Goal: Task Accomplishment & Management: Manage account settings

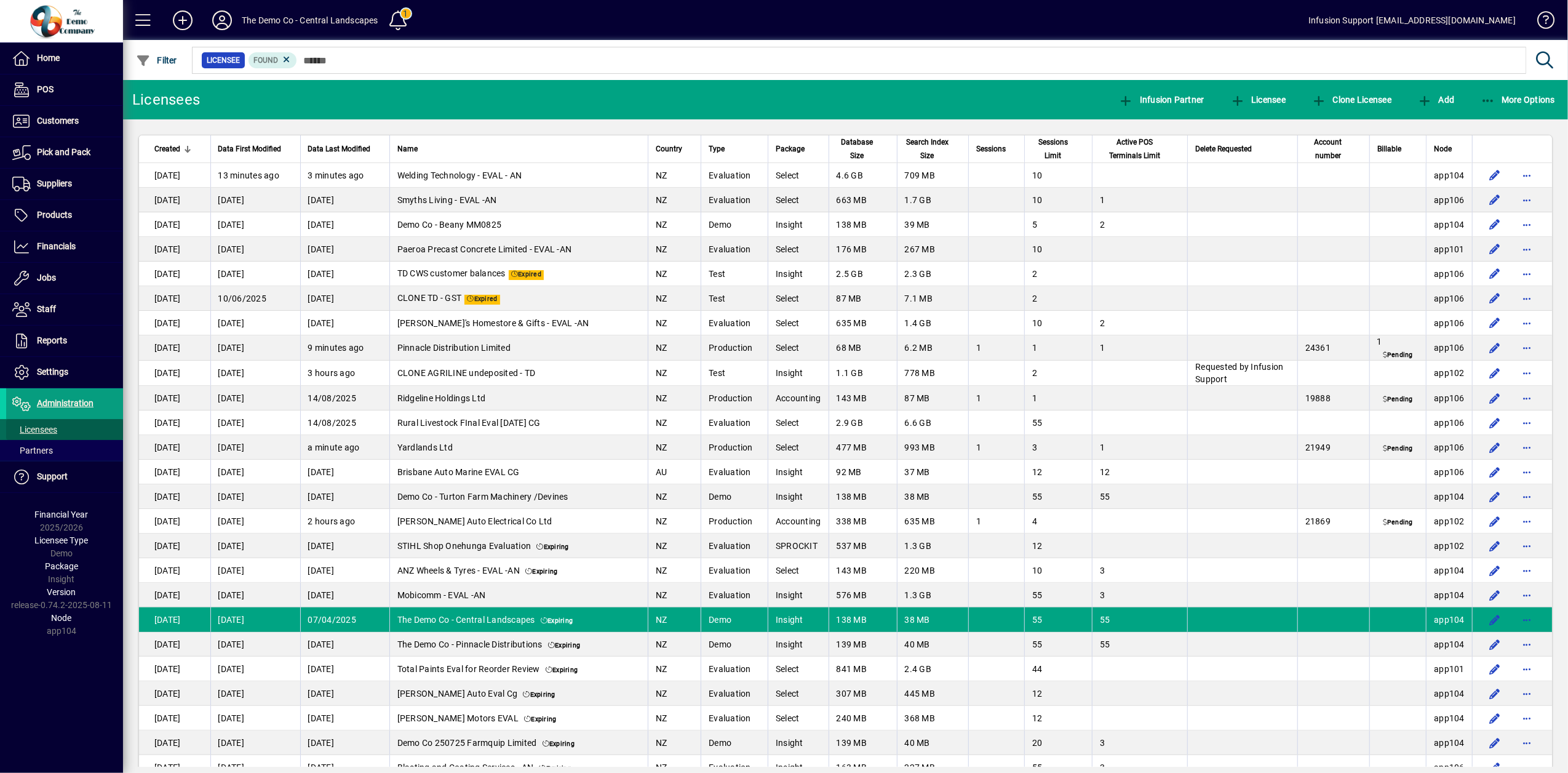
click at [34, 436] on span "Licensees" at bounding box center [31, 430] width 51 height 13
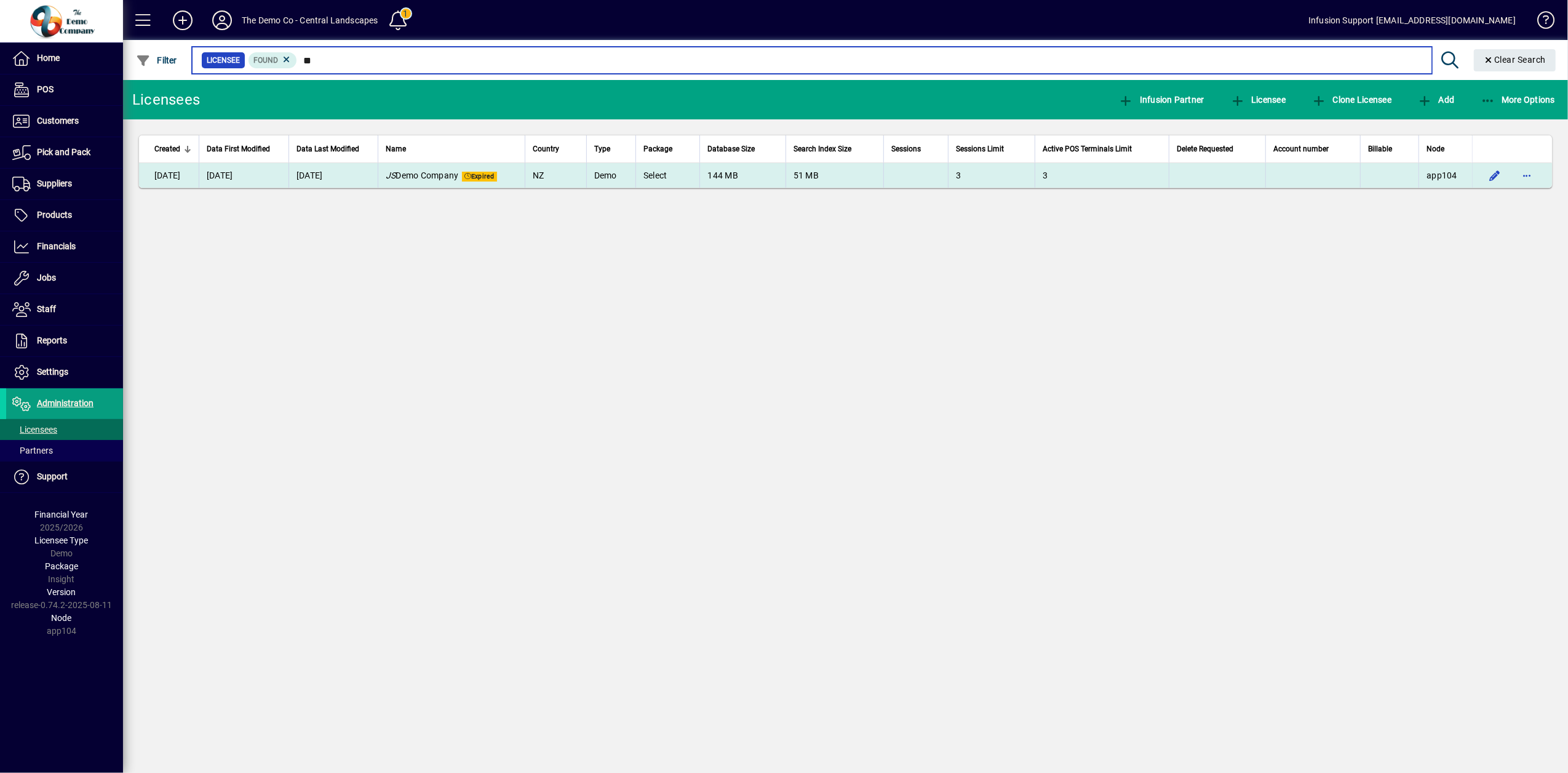
type input "*"
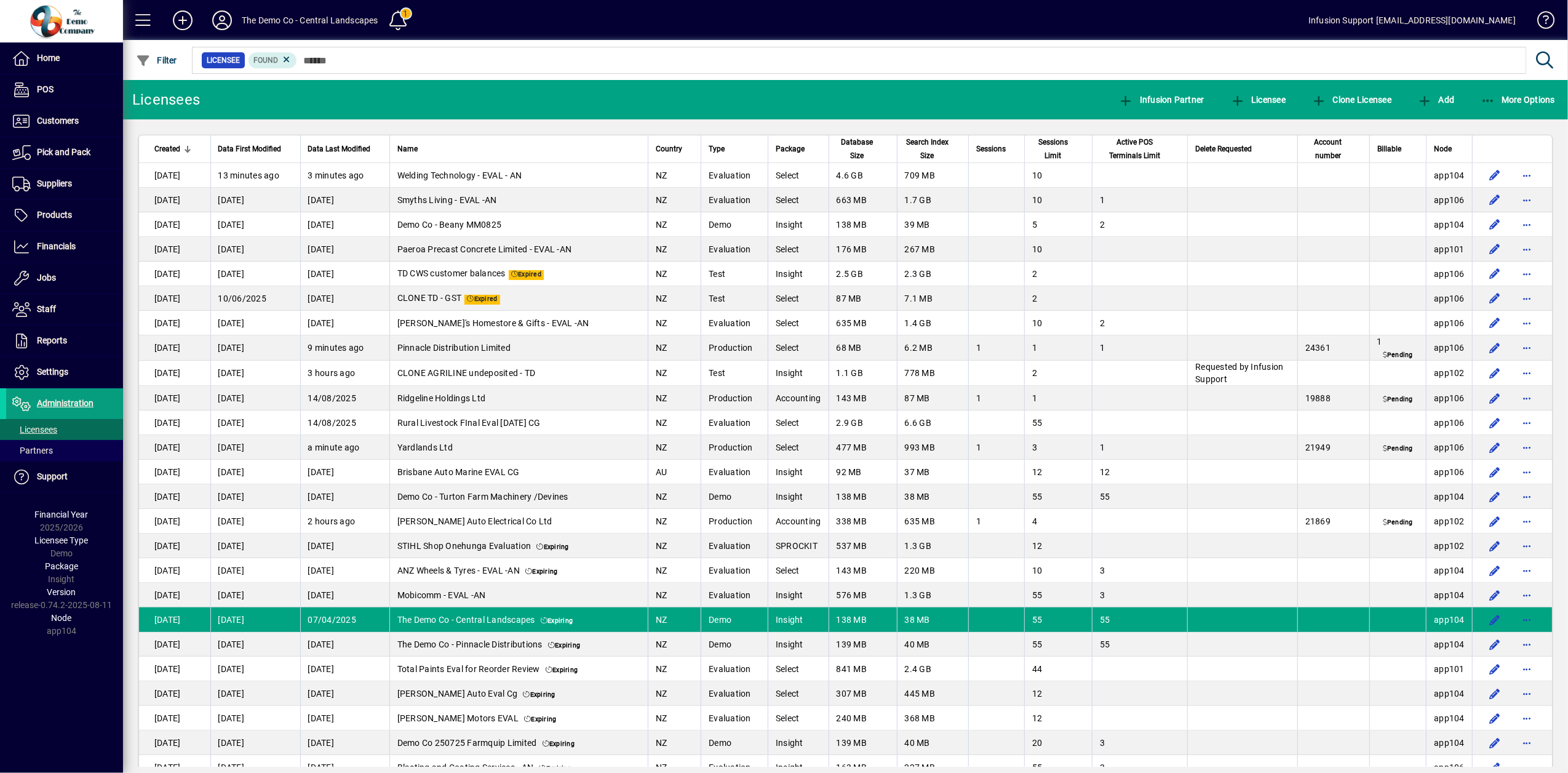
click at [369, 69] on mat-chip-set "Licensee Found" at bounding box center [859, 60] width 1333 height 26
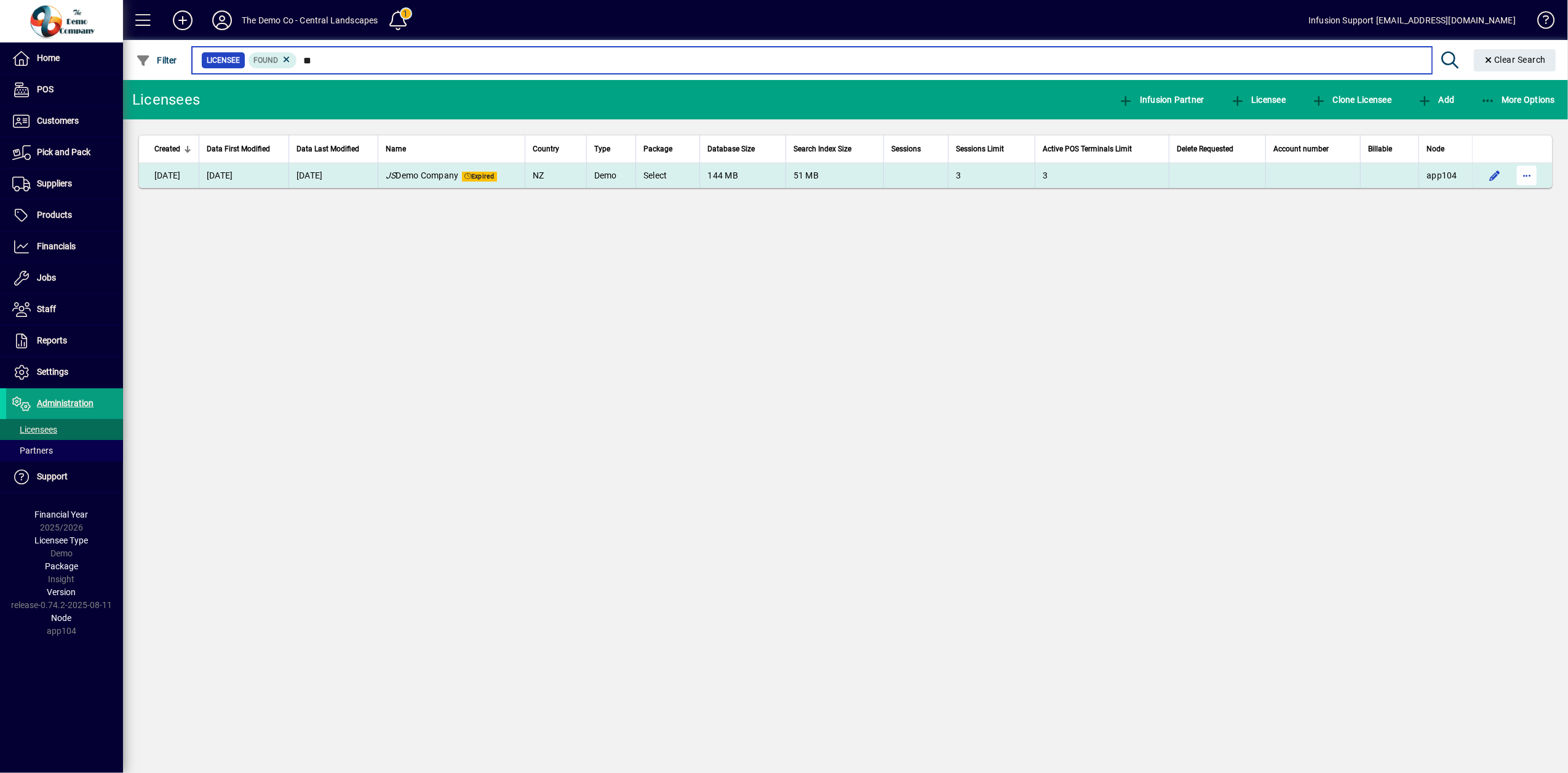
type input "**"
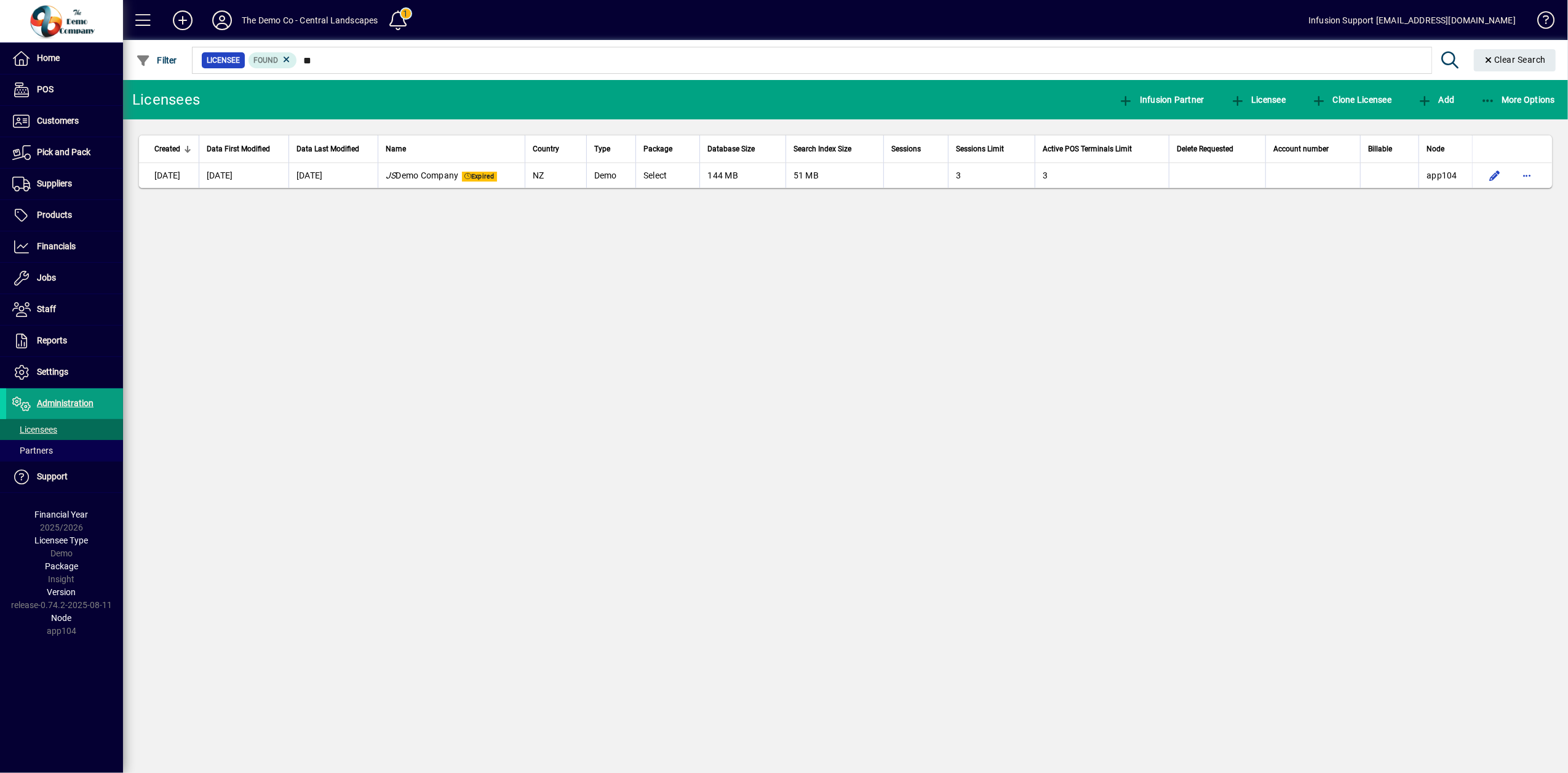
drag, startPoint x: 1523, startPoint y: 175, endPoint x: 836, endPoint y: 224, distance: 688.7
click at [836, 224] on div "Licensees Infusion Partner Licensee Clone Licensee Add More Options Created Dat…" at bounding box center [845, 426] width 1445 height 693
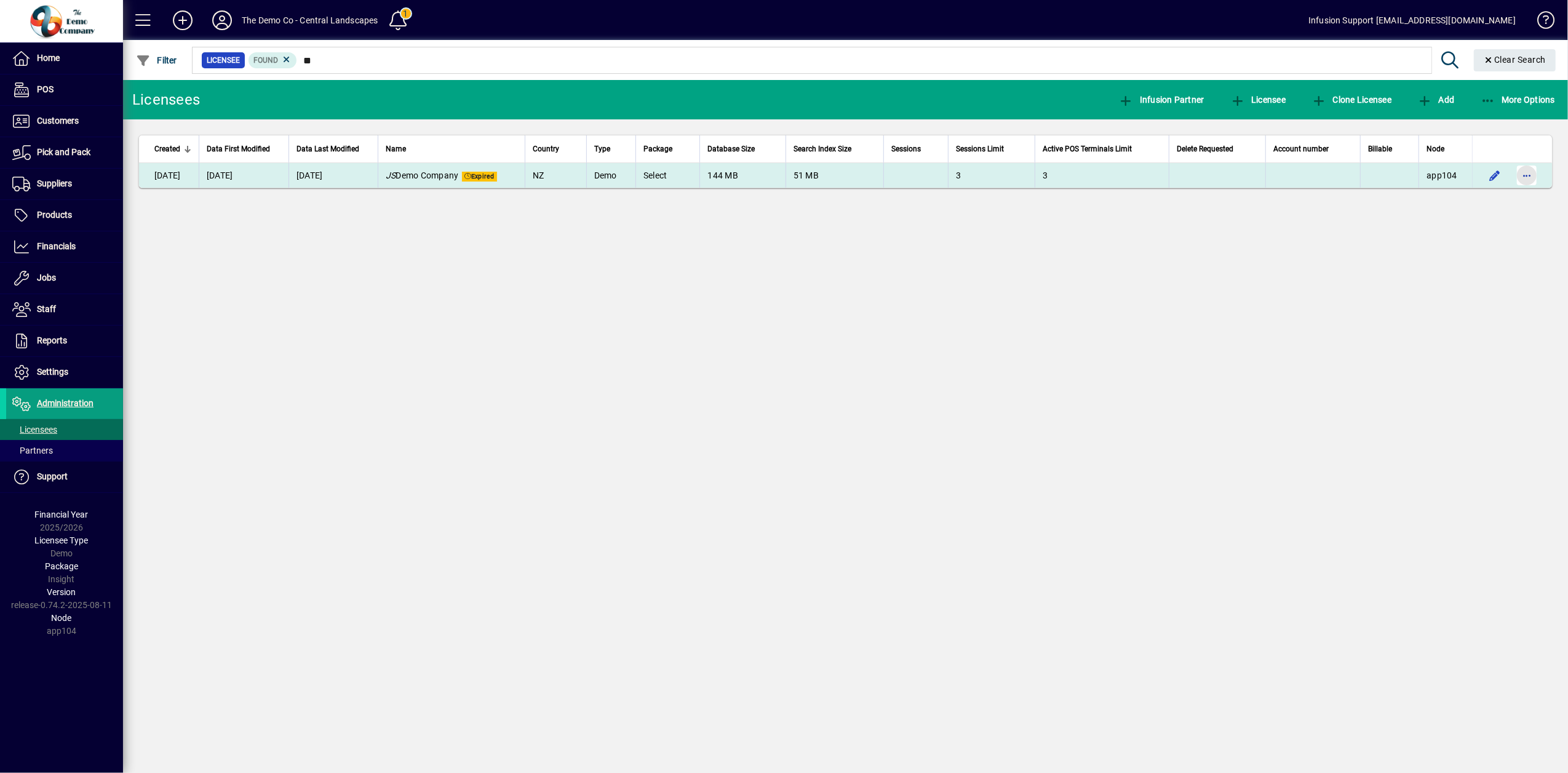
click at [1518, 174] on span "button" at bounding box center [1526, 175] width 29 height 29
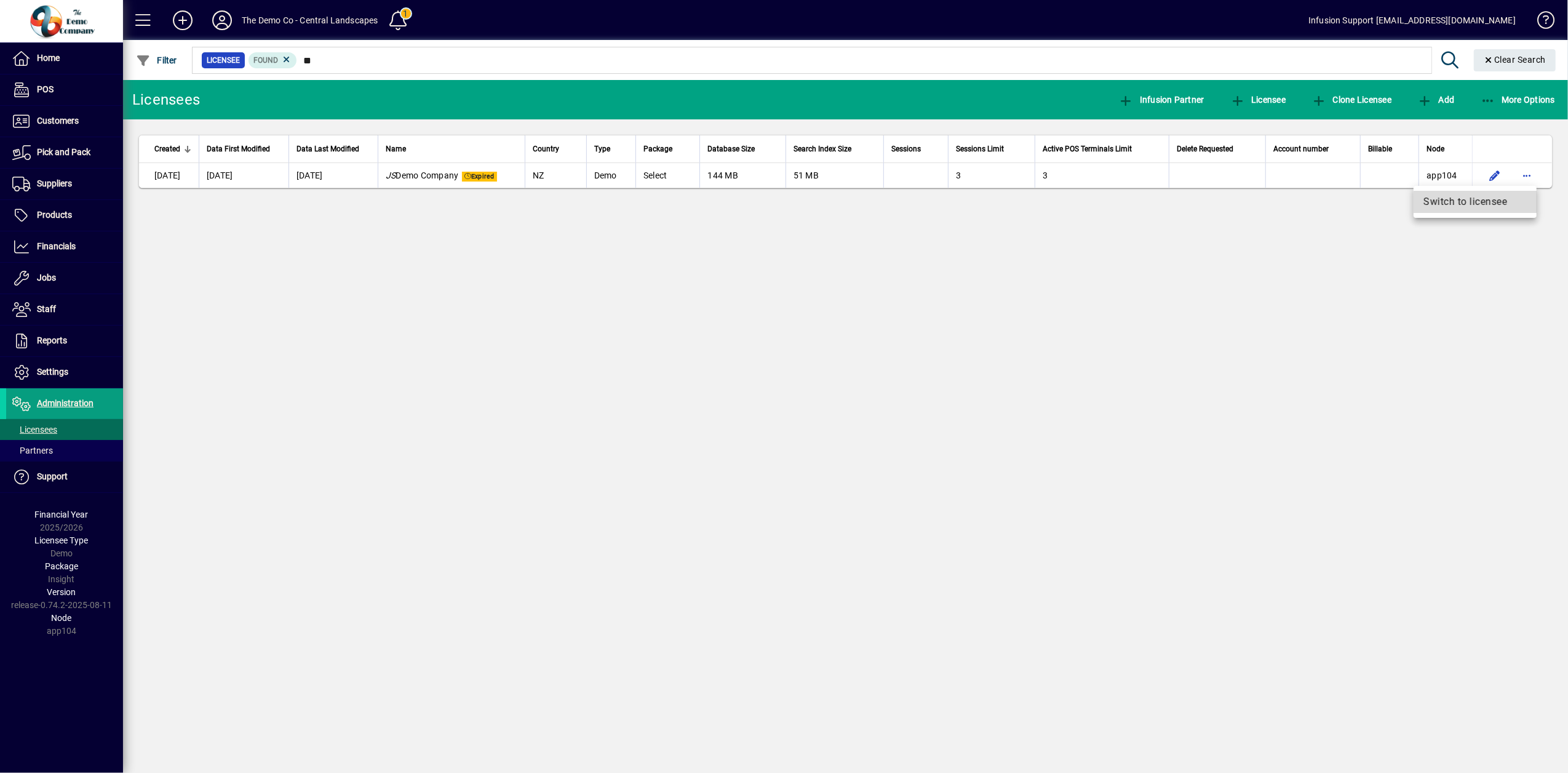
click at [1490, 196] on span "Switch to licensee" at bounding box center [1475, 202] width 103 height 15
